Goal: Information Seeking & Learning: Learn about a topic

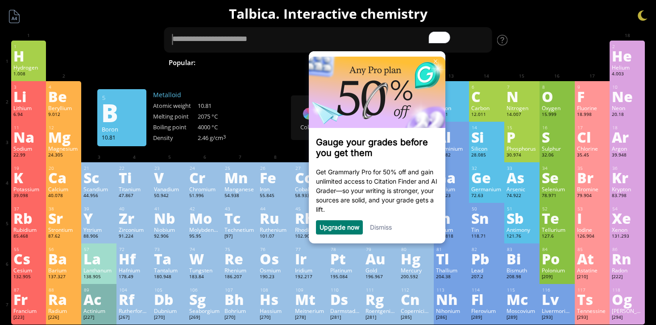
click at [380, 231] on link "Dismiss" at bounding box center [380, 227] width 22 height 8
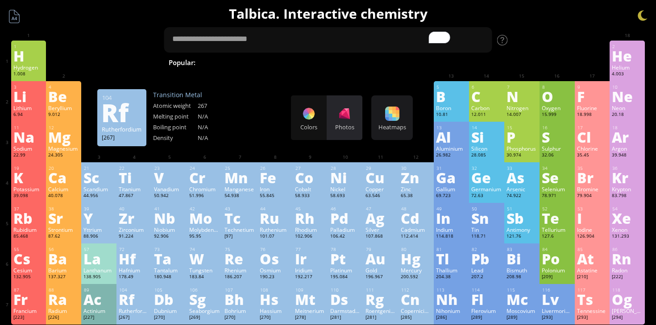
click at [346, 129] on div "Photos" at bounding box center [345, 127] width 36 height 8
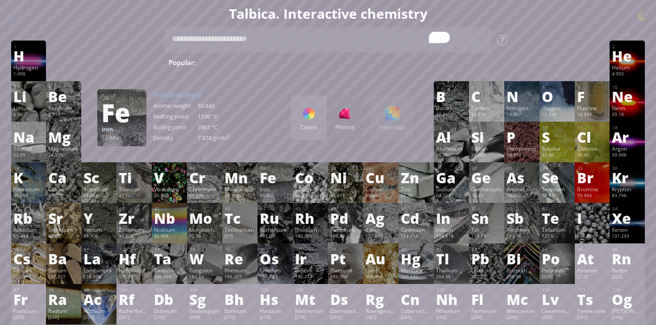
click at [302, 118] on div at bounding box center [309, 114] width 14 height 14
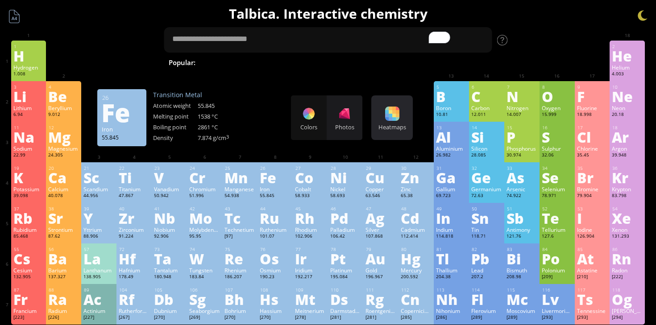
click at [394, 128] on div "Heatmaps" at bounding box center [391, 127] width 37 height 8
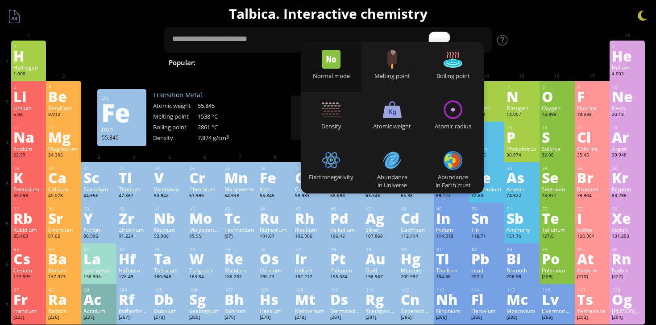
click at [281, 112] on div "3 [PERSON_NAME] 6.94 −1, +1 −1, +1 180.54 °C 1342 °C 0.535 g/cm 3 [He]2s 1 4 Be…" at bounding box center [328, 101] width 634 height 41
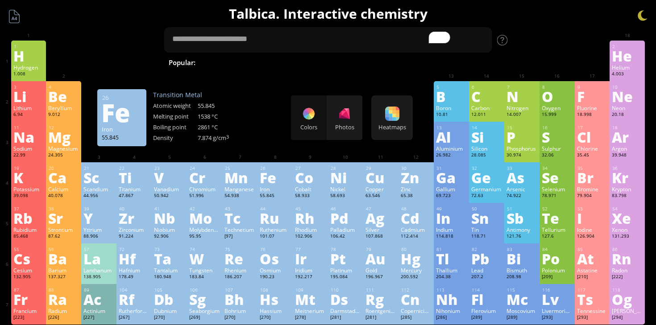
click at [362, 120] on div "Colors Photos Heatmaps Heatmaps Normal mode Melting point Boiling point Density…" at bounding box center [352, 117] width 122 height 45
click at [352, 120] on div "Photos" at bounding box center [345, 117] width 36 height 45
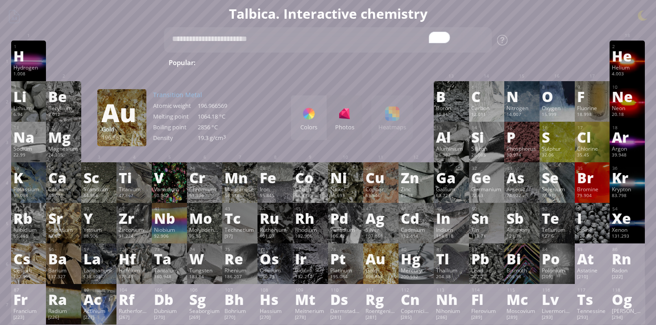
click at [373, 252] on div "Au" at bounding box center [380, 259] width 31 height 14
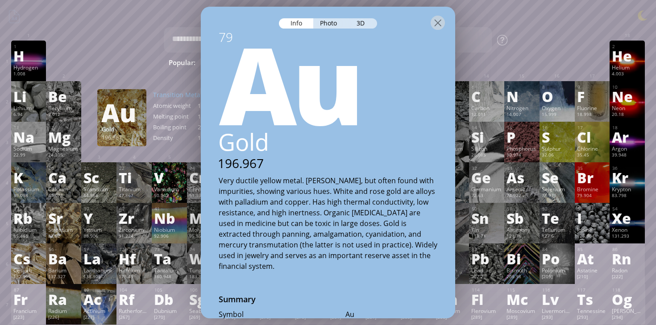
click at [439, 30] on div at bounding box center [328, 22] width 254 height 31
click at [439, 29] on div at bounding box center [438, 23] width 14 height 14
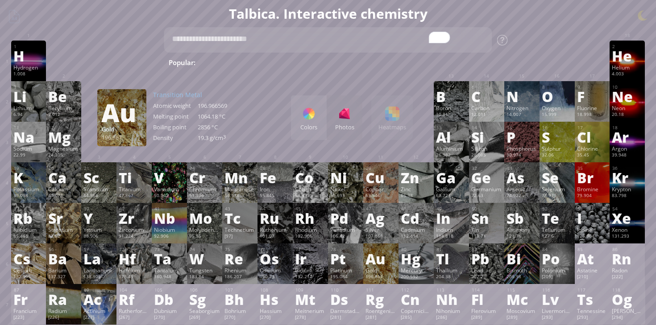
click at [439, 29] on textarea "To enrich screen reader interactions, please activate Accessibility in Grammarl…" at bounding box center [328, 39] width 328 height 25
